Goal: Navigation & Orientation: Understand site structure

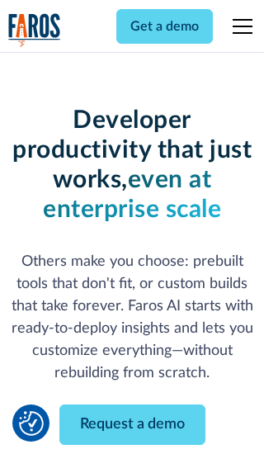
scroll to position [198, 0]
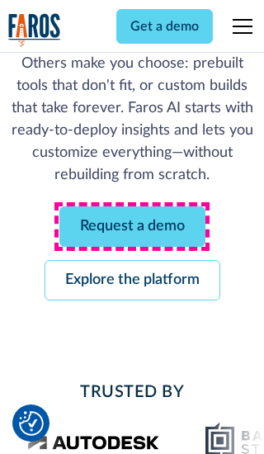
click at [132, 226] on link "Request a demo" at bounding box center [132, 226] width 146 height 40
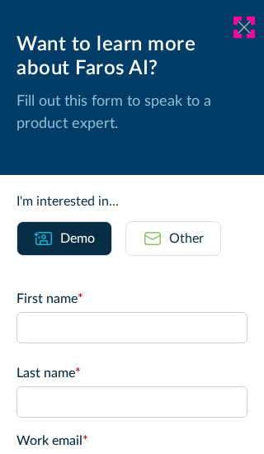
click at [244, 27] on icon at bounding box center [244, 27] width 13 height 12
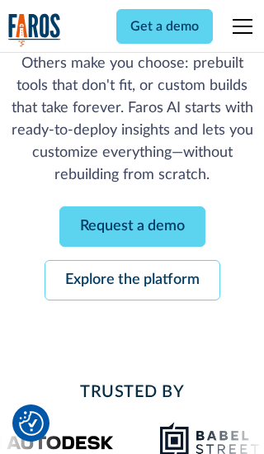
scroll to position [252, 0]
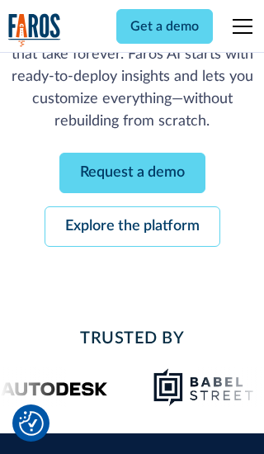
click at [132, 226] on link "Explore the platform" at bounding box center [133, 226] width 176 height 40
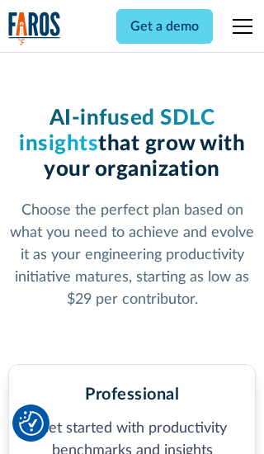
scroll to position [2557, 0]
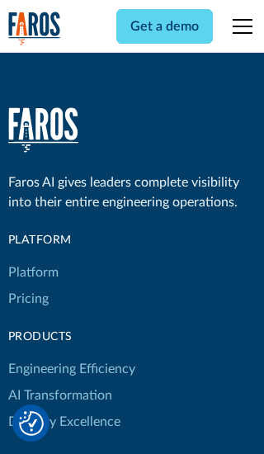
click at [32, 259] on link "Platform" at bounding box center [33, 272] width 50 height 26
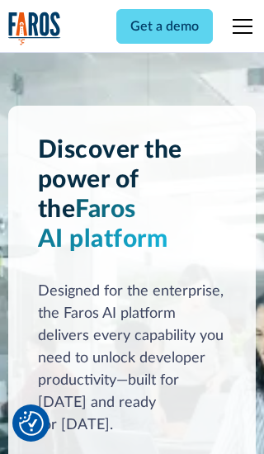
scroll to position [12923, 0]
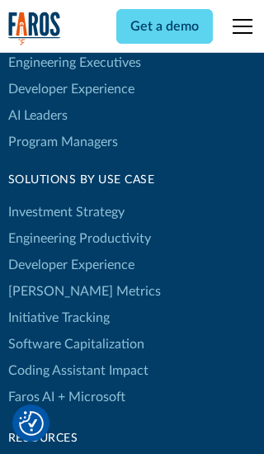
click at [50, 278] on link "[PERSON_NAME] Metrics" at bounding box center [84, 291] width 153 height 26
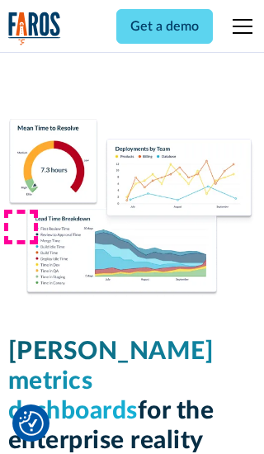
scroll to position [7224, 0]
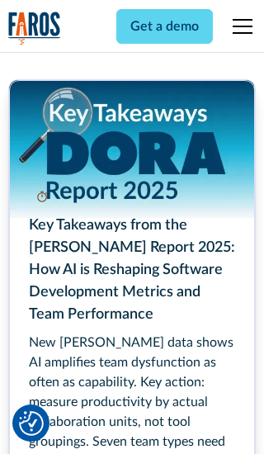
scroll to position [7436, 0]
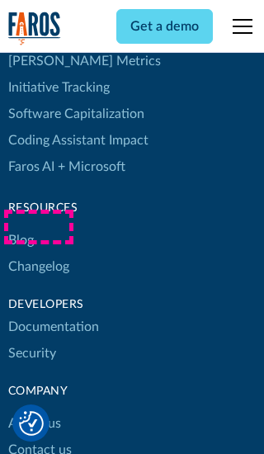
click at [38, 253] on link "Changelog" at bounding box center [38, 266] width 61 height 26
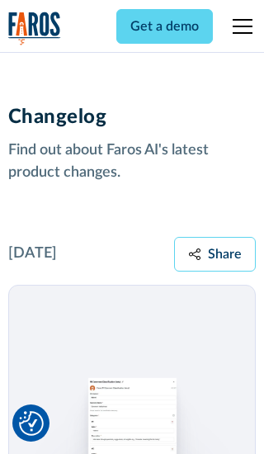
scroll to position [19929, 0]
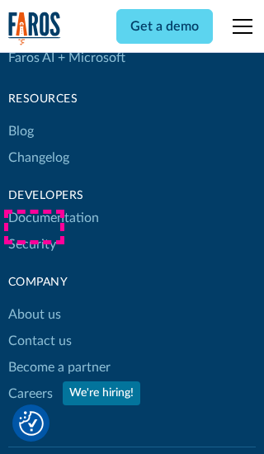
click at [34, 301] on link "About us" at bounding box center [34, 314] width 53 height 26
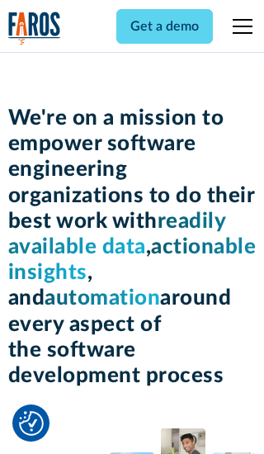
scroll to position [5690, 0]
